Goal: Find specific page/section: Find specific page/section

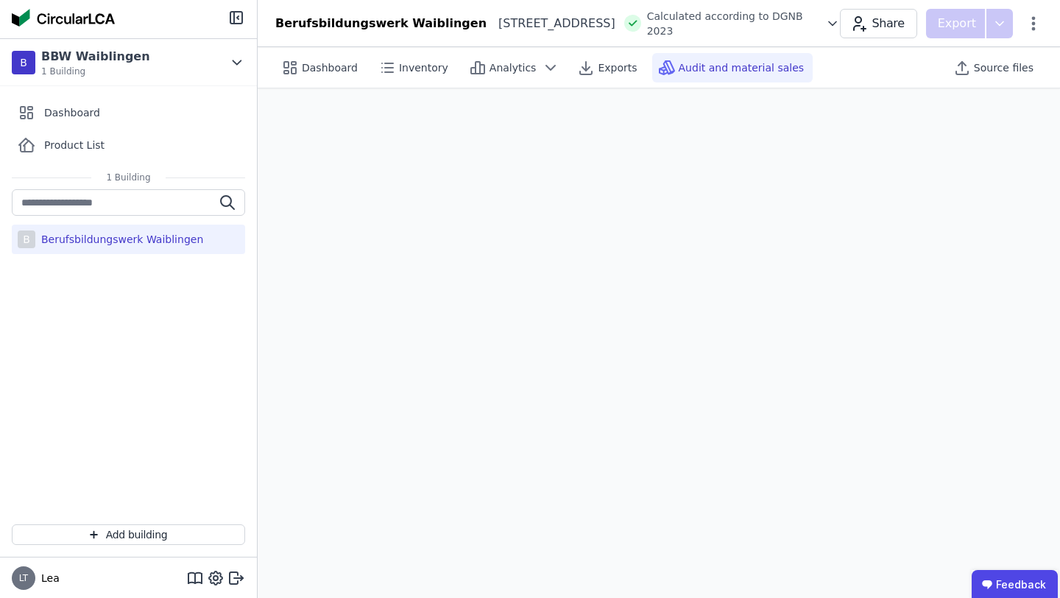
scroll to position [41, 0]
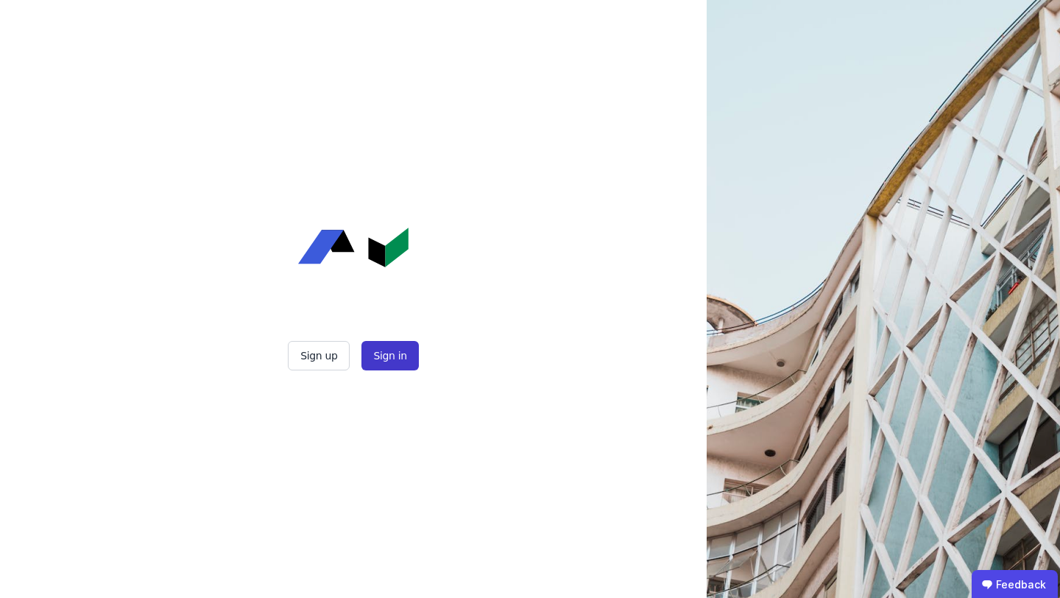
click at [384, 364] on button "Sign in" at bounding box center [390, 355] width 57 height 29
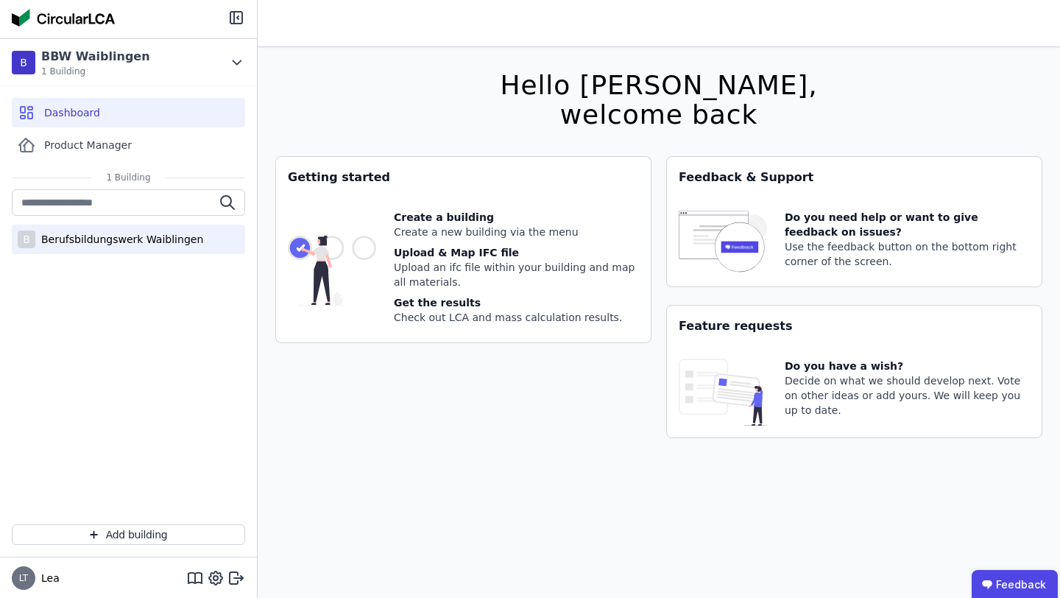
click at [195, 242] on div "B Berufsbildungswerk [GEOGRAPHIC_DATA]" at bounding box center [128, 239] width 233 height 29
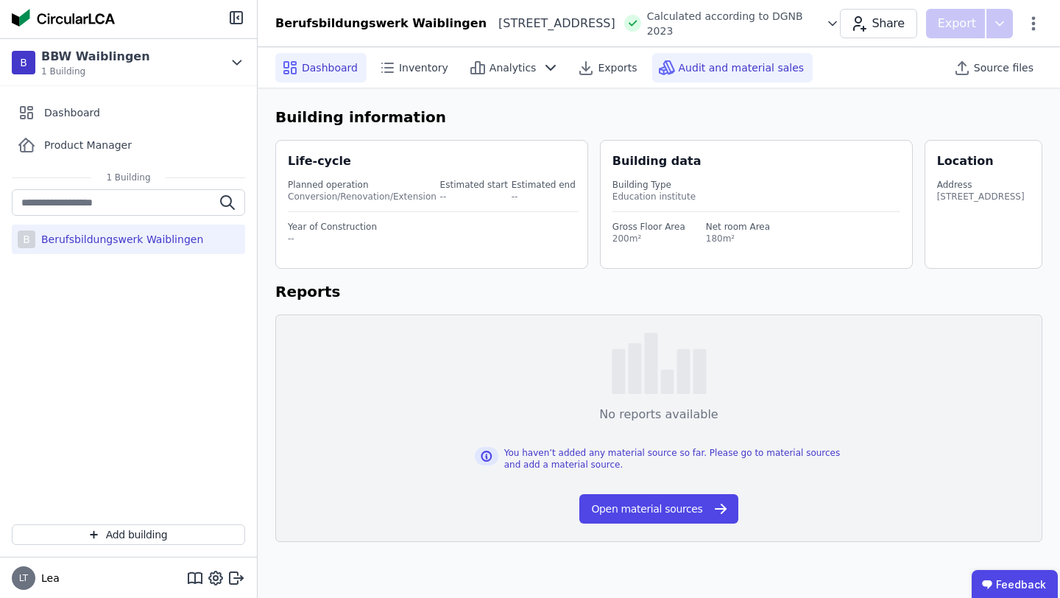
click at [683, 80] on div "Audit and material sales" at bounding box center [732, 67] width 161 height 29
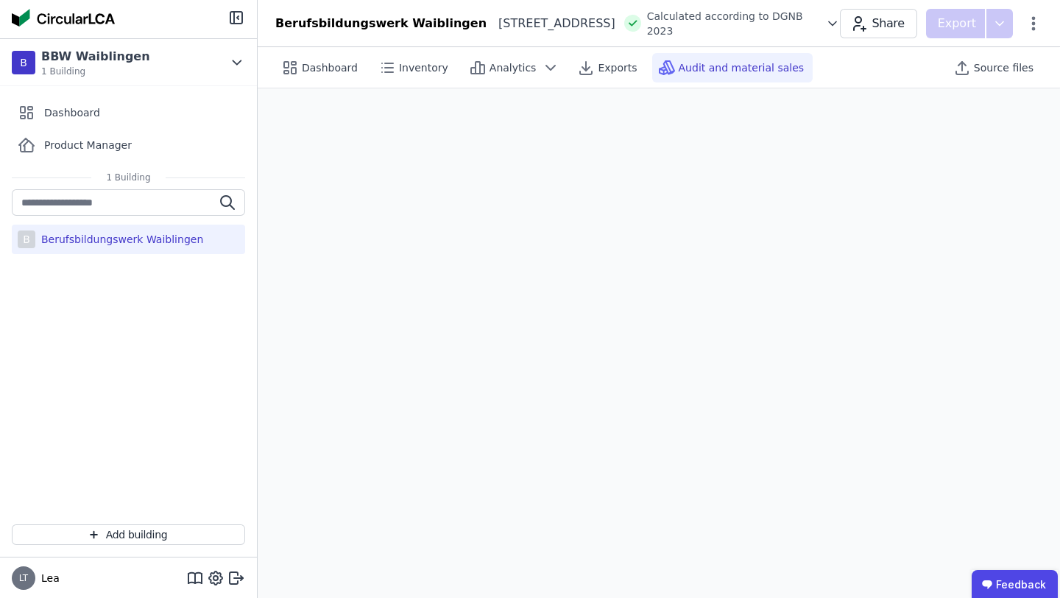
scroll to position [41, 0]
click at [821, 71] on div "Dashboard Inventory Analytics Exports Audit and material sales" at bounding box center [602, 67] width 655 height 29
